Goal: Information Seeking & Learning: Learn about a topic

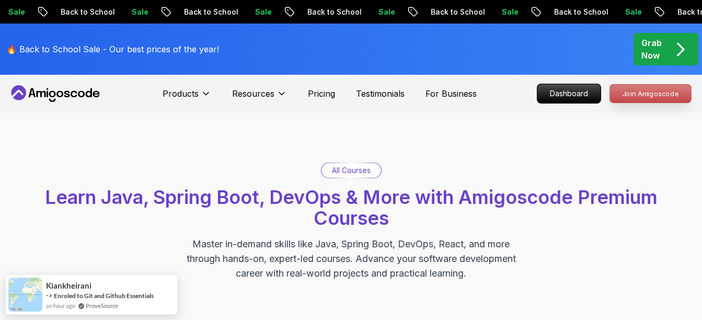
click at [631, 93] on p "Join Amigoscode" at bounding box center [650, 94] width 81 height 18
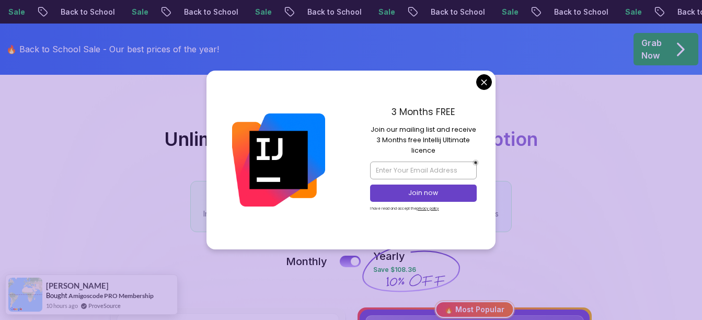
scroll to position [76, 0]
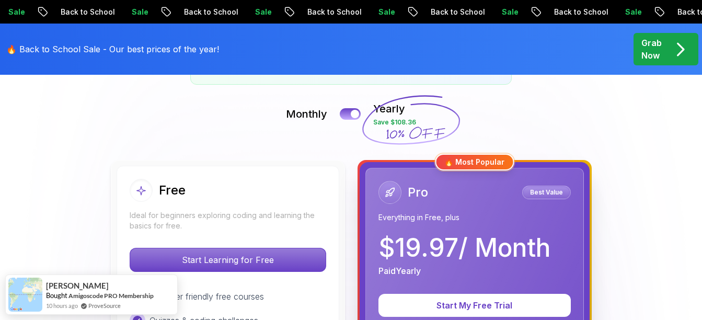
scroll to position [0, 0]
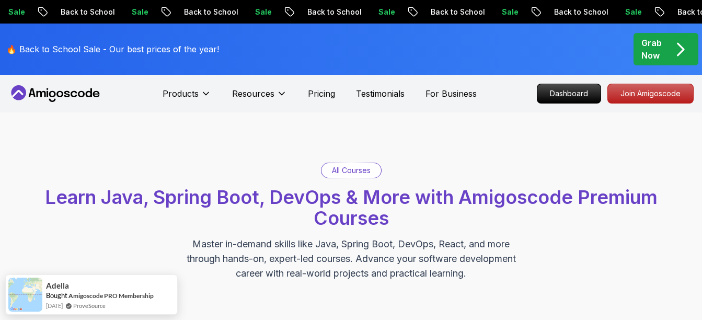
click at [361, 172] on p "All Courses" at bounding box center [351, 170] width 39 height 10
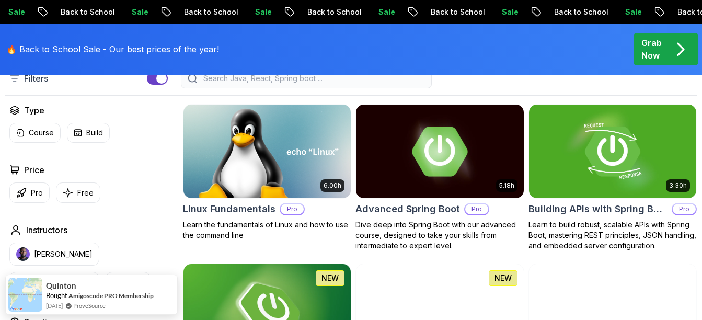
scroll to position [319, 0]
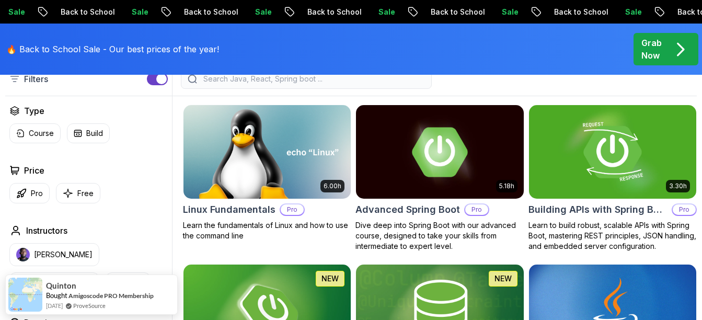
click at [567, 157] on img at bounding box center [613, 152] width 176 height 98
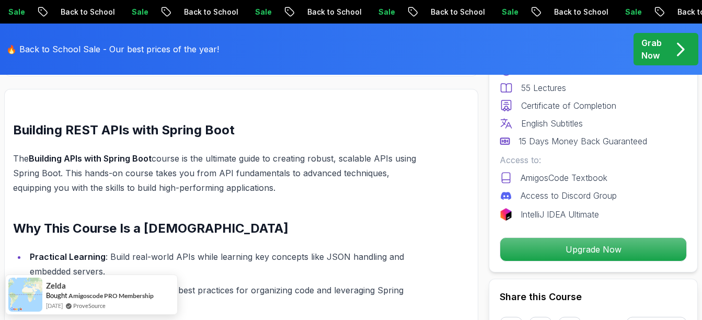
scroll to position [713, 0]
